Goal: Information Seeking & Learning: Find specific page/section

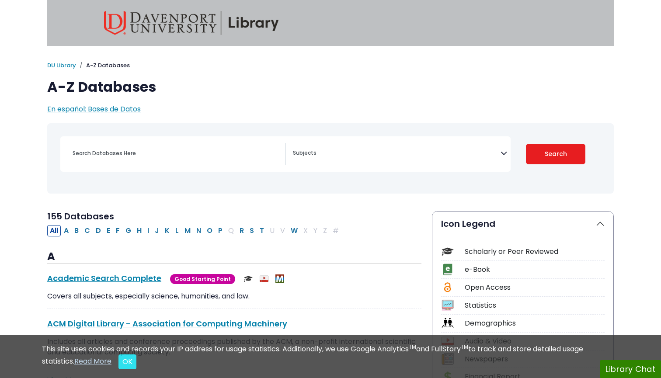
select select "Database Subject Filter"
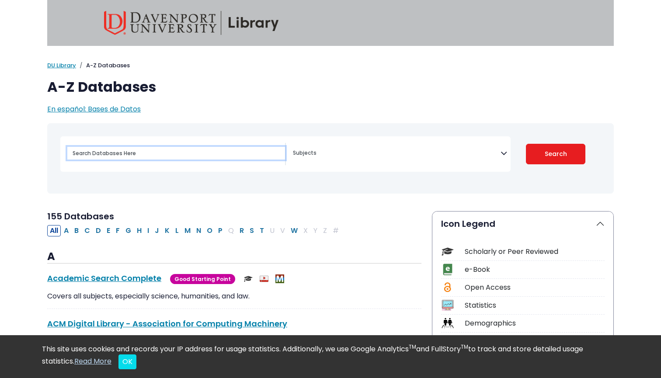
click at [177, 154] on input "Search database by title or keyword" at bounding box center [176, 153] width 218 height 13
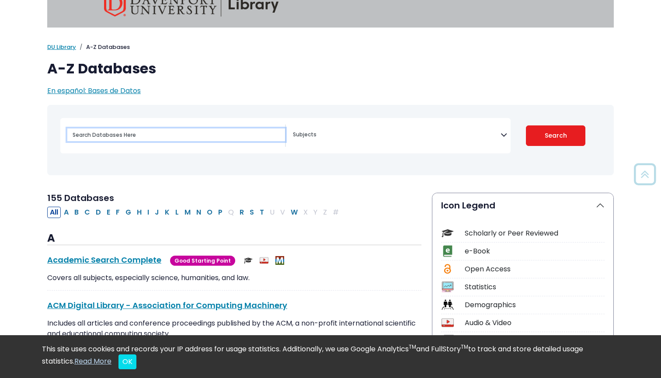
scroll to position [18, 0]
type input "q"
click at [556, 136] on button "Search" at bounding box center [556, 136] width 60 height 21
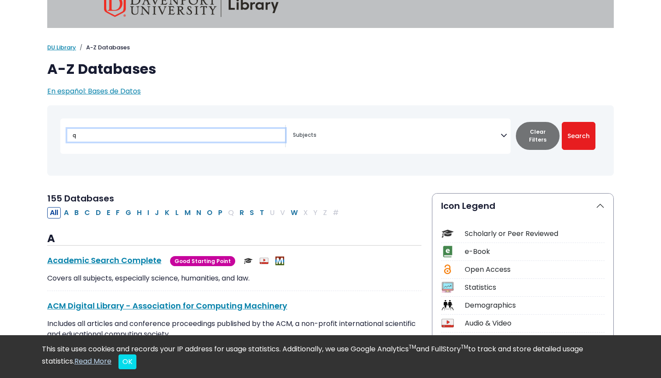
select select "Database Subject Filter"
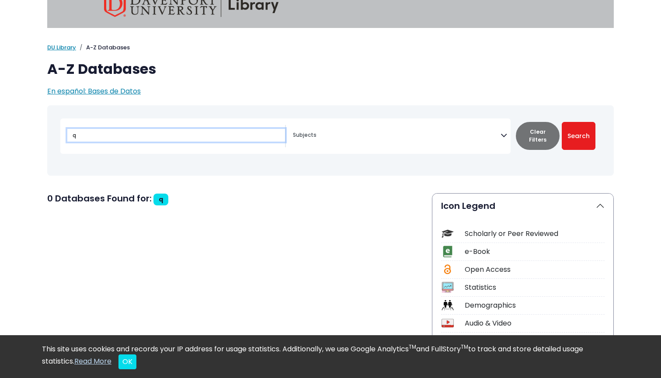
click at [101, 137] on input "q" at bounding box center [176, 135] width 218 height 13
click at [526, 129] on button "Clear Filters" at bounding box center [538, 136] width 44 height 28
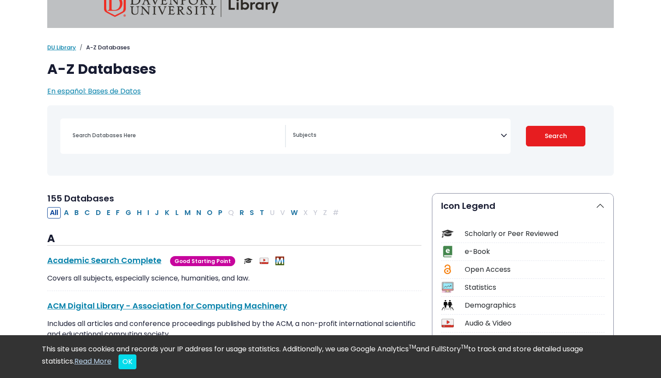
select select "Database Subject Filter"
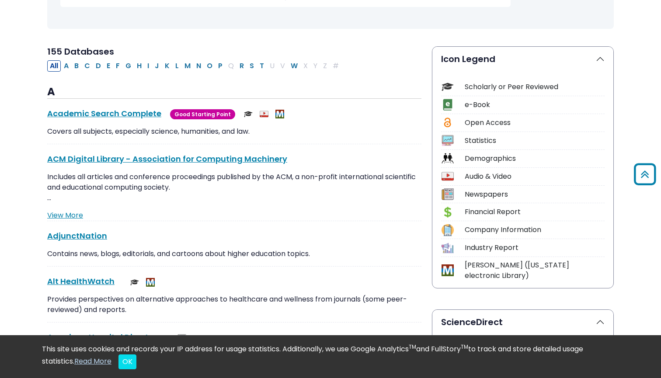
scroll to position [165, 0]
click at [445, 82] on img at bounding box center [448, 87] width 12 height 12
click at [467, 84] on div "Scholarly or Peer Reviewed" at bounding box center [535, 87] width 140 height 10
click at [480, 84] on div "Scholarly or Peer Reviewed" at bounding box center [535, 87] width 140 height 10
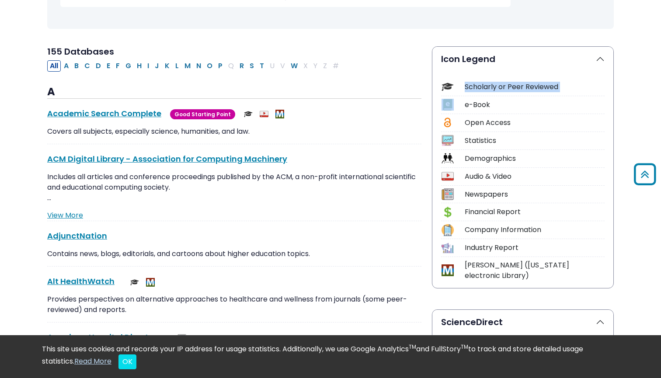
click at [480, 84] on div "Scholarly or Peer Reviewed" at bounding box center [535, 87] width 140 height 10
click at [476, 85] on div "Scholarly or Peer Reviewed" at bounding box center [535, 87] width 140 height 10
click at [373, 124] on div "Academic Search Complete This link opens in a new window Good Starting Point Go…" at bounding box center [234, 126] width 374 height 37
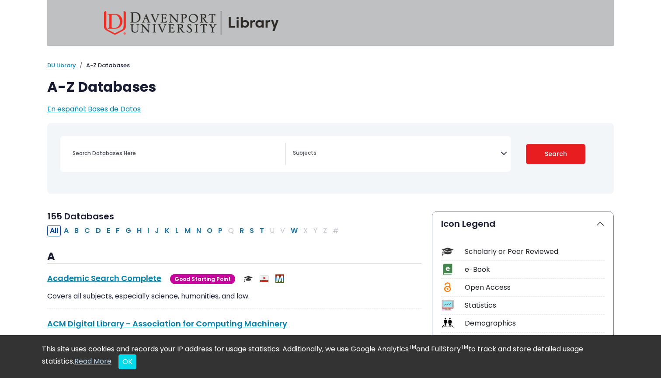
scroll to position [0, 0]
click at [209, 161] on div "Search filters" at bounding box center [176, 153] width 218 height 21
click at [201, 155] on input "Search database by title or keyword" at bounding box center [176, 153] width 218 height 13
click at [338, 158] on span "Search filters" at bounding box center [397, 154] width 208 height 22
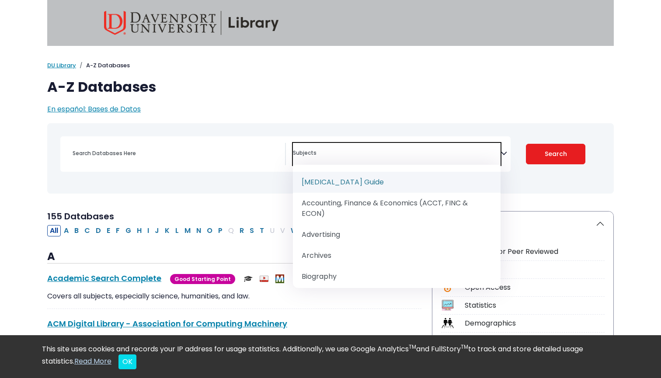
click at [340, 155] on textarea "Search" at bounding box center [397, 153] width 208 height 7
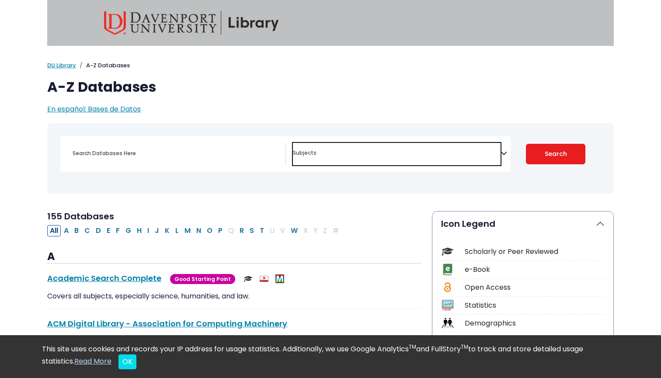
click at [331, 156] on textarea "Search" at bounding box center [397, 153] width 208 height 7
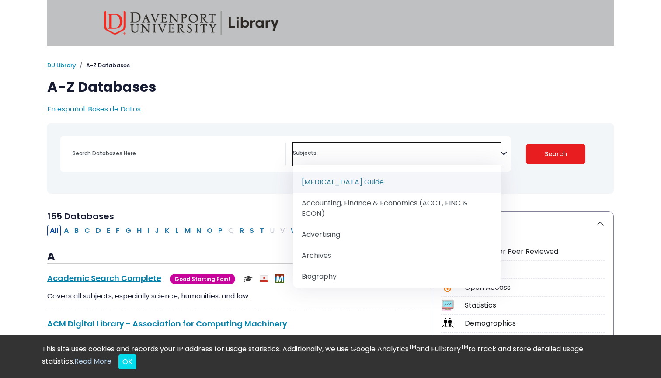
click at [331, 156] on textarea "Search" at bounding box center [397, 153] width 208 height 7
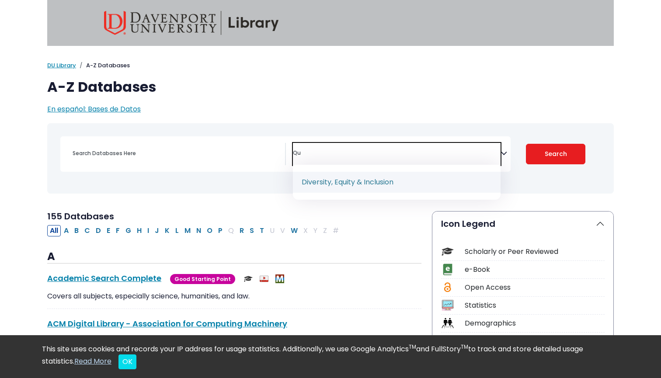
type textarea "Q"
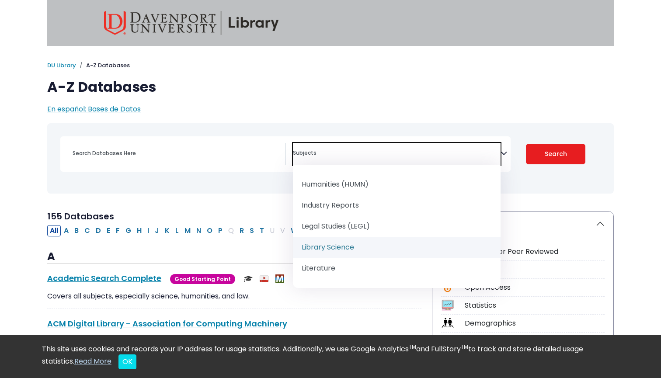
scroll to position [647, 0]
